Goal: Task Accomplishment & Management: Complete application form

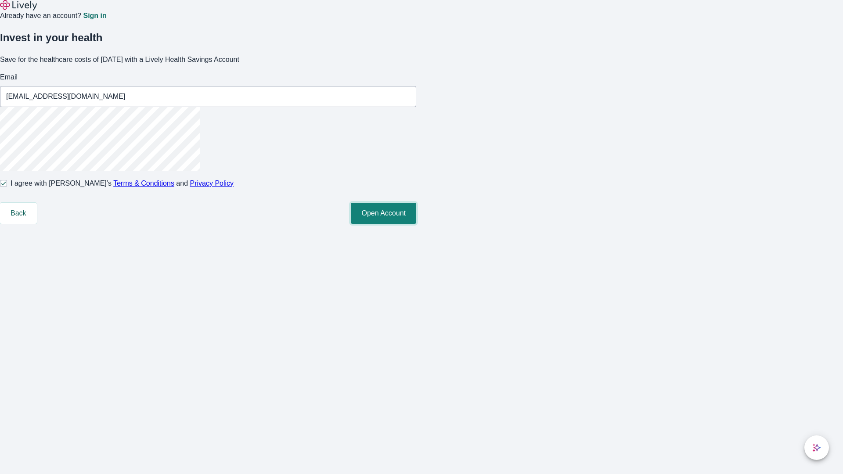
click at [416, 224] on button "Open Account" at bounding box center [383, 213] width 65 height 21
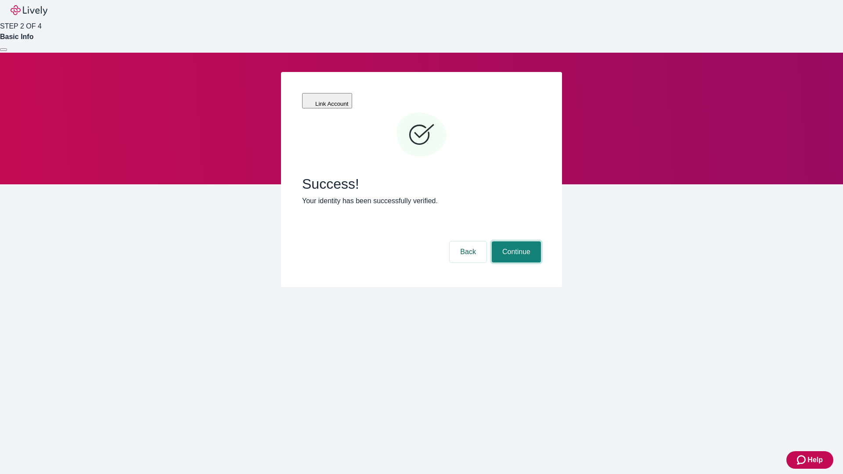
click at [515, 241] on button "Continue" at bounding box center [516, 251] width 49 height 21
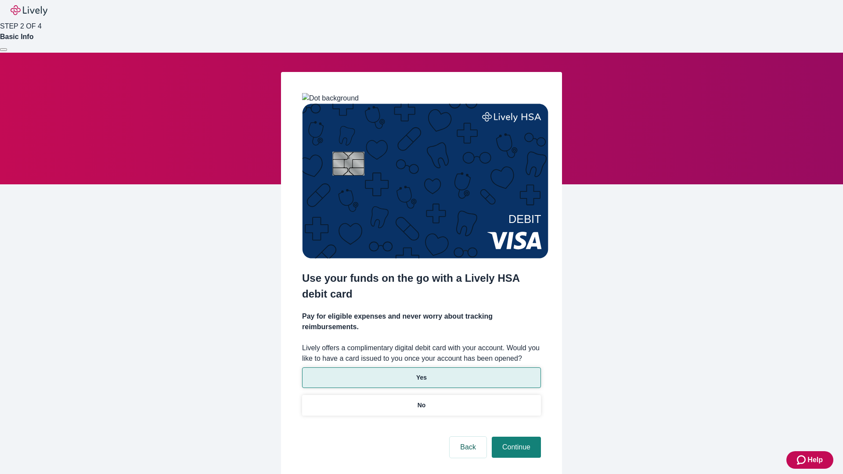
click at [421, 373] on p "Yes" at bounding box center [421, 377] width 11 height 9
click at [515, 437] on button "Continue" at bounding box center [516, 447] width 49 height 21
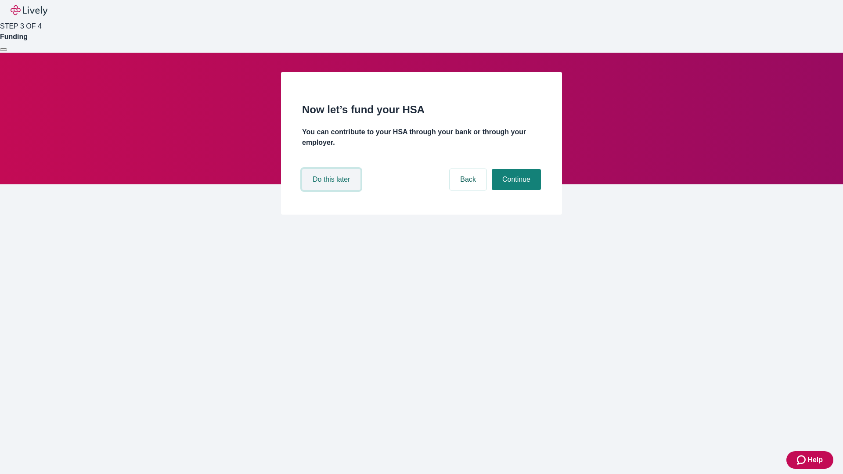
click at [332, 190] on button "Do this later" at bounding box center [331, 179] width 58 height 21
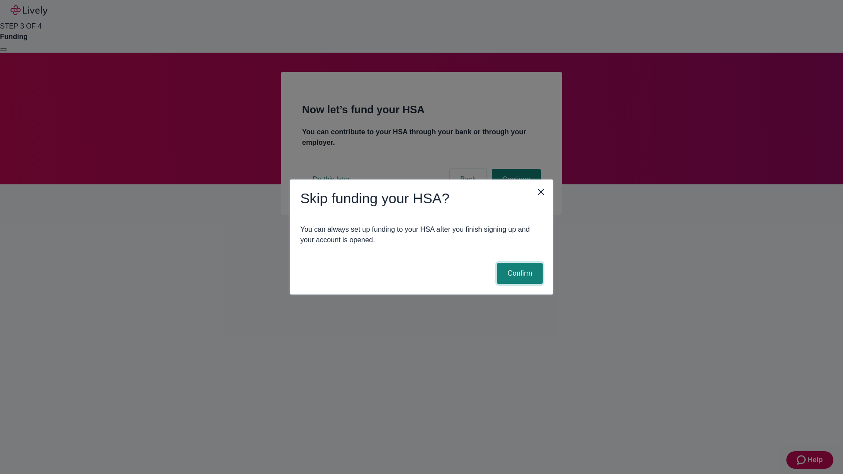
click at [518, 273] on button "Confirm" at bounding box center [520, 273] width 46 height 21
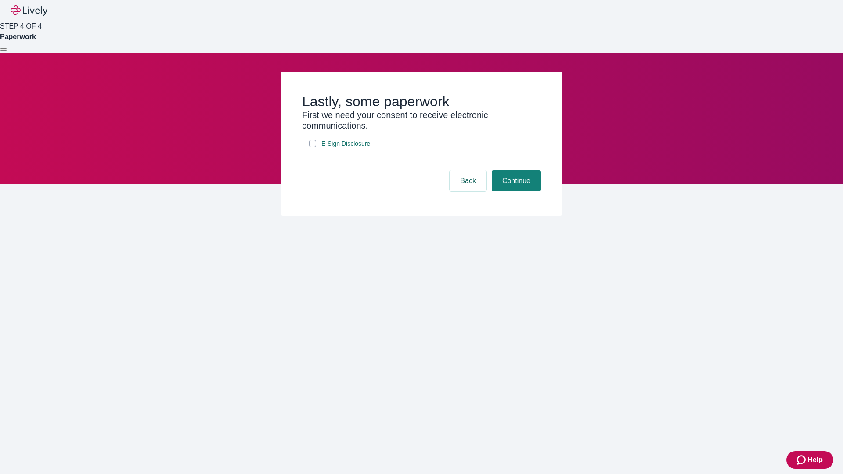
click at [312, 147] on input "E-Sign Disclosure" at bounding box center [312, 143] width 7 height 7
checkbox input "true"
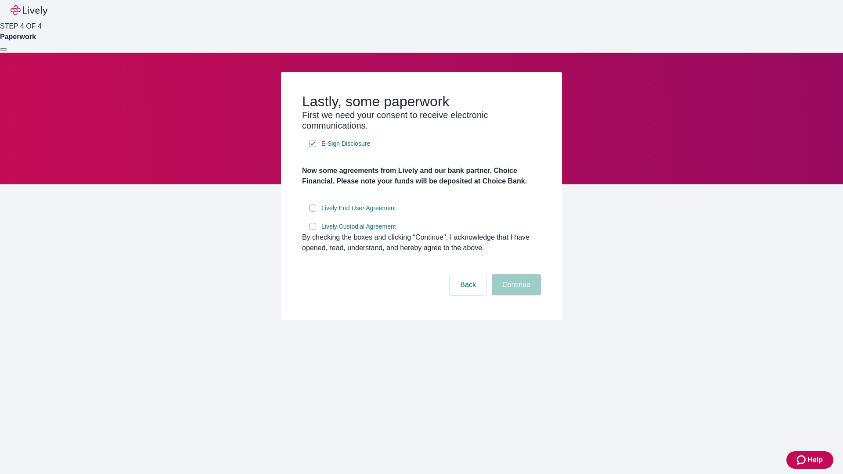
click at [312, 212] on input "Lively End User Agreement" at bounding box center [312, 208] width 7 height 7
checkbox input "true"
click at [312, 230] on input "Lively Custodial Agreement" at bounding box center [312, 226] width 7 height 7
checkbox input "true"
click at [515, 295] on button "Continue" at bounding box center [516, 284] width 49 height 21
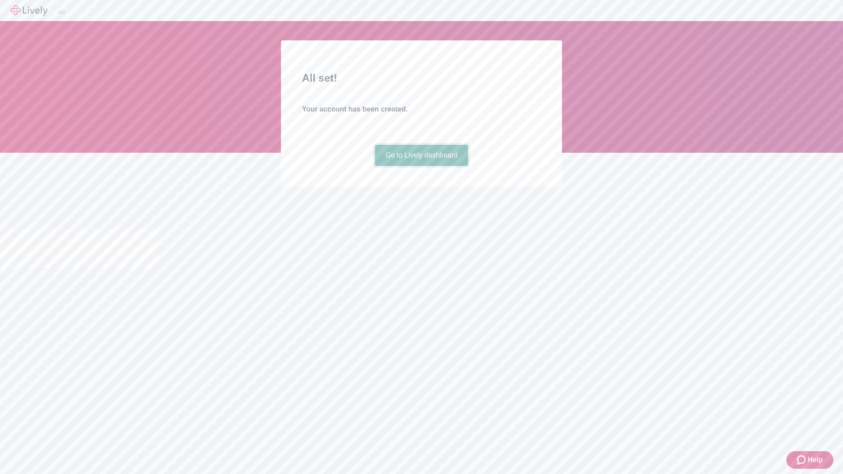
click at [421, 166] on link "Go to Lively dashboard" at bounding box center [421, 155] width 93 height 21
